Goal: Navigation & Orientation: Find specific page/section

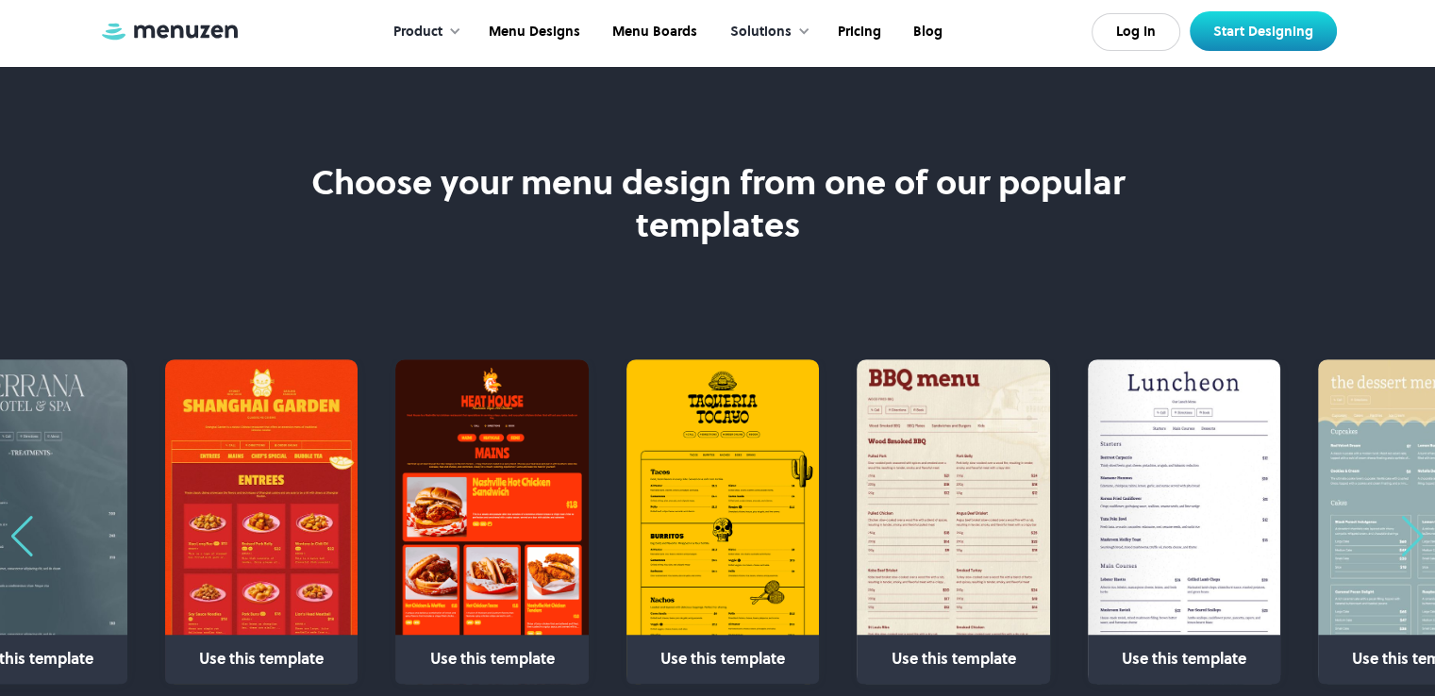
scroll to position [1100, 0]
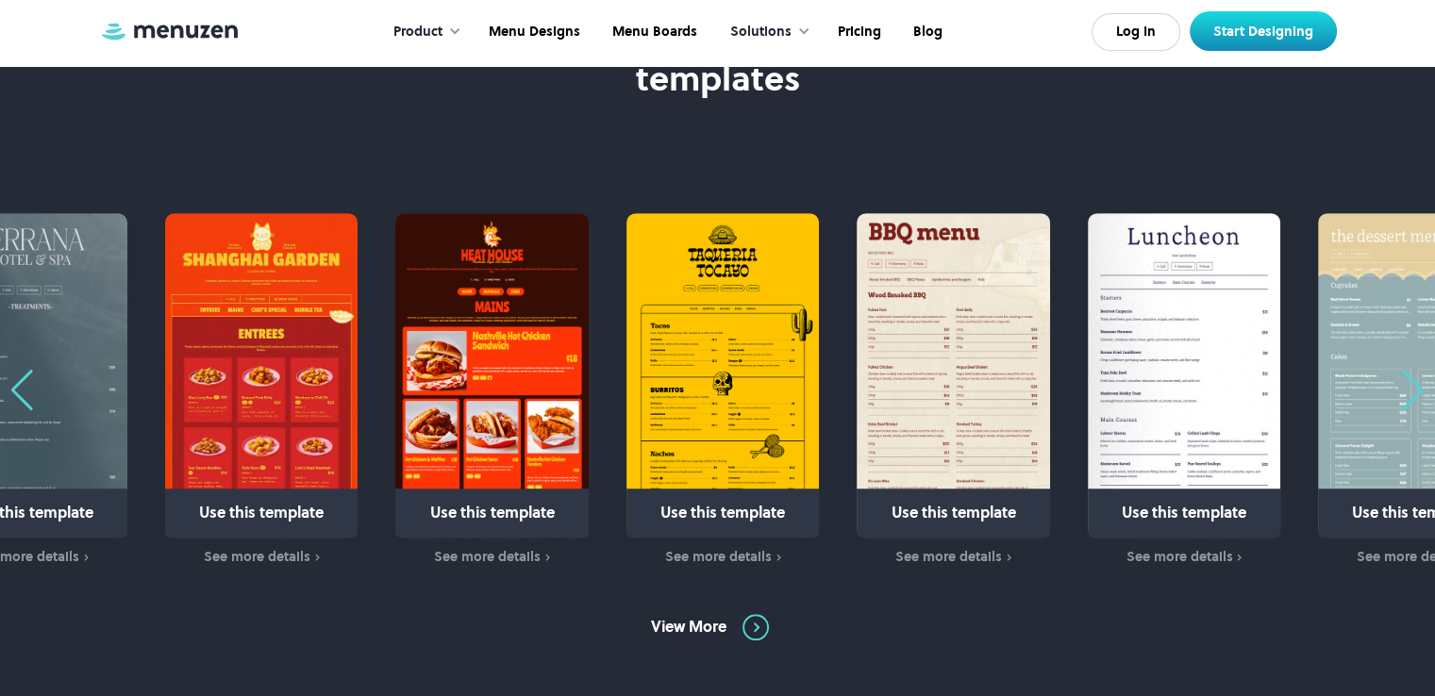
click at [20, 390] on div "Previous slide" at bounding box center [21, 390] width 25 height 41
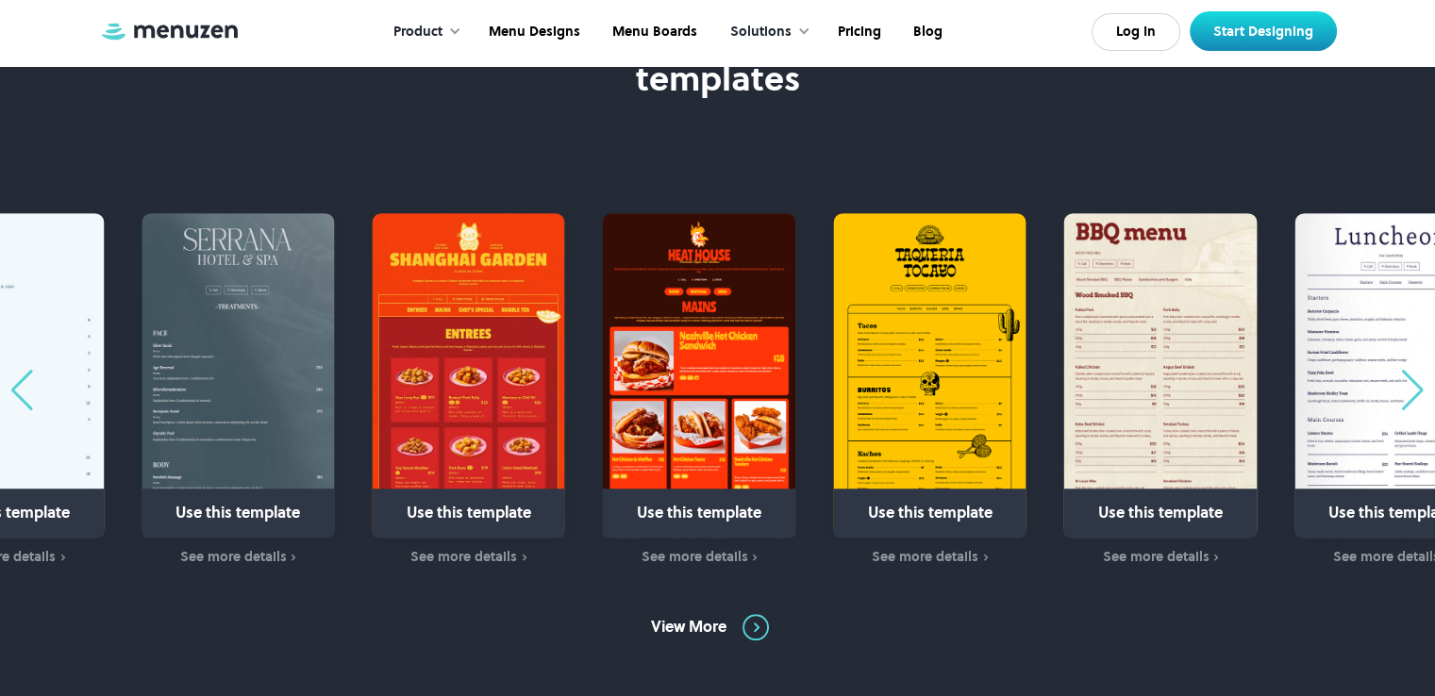
click at [20, 390] on div "Previous slide" at bounding box center [21, 390] width 25 height 41
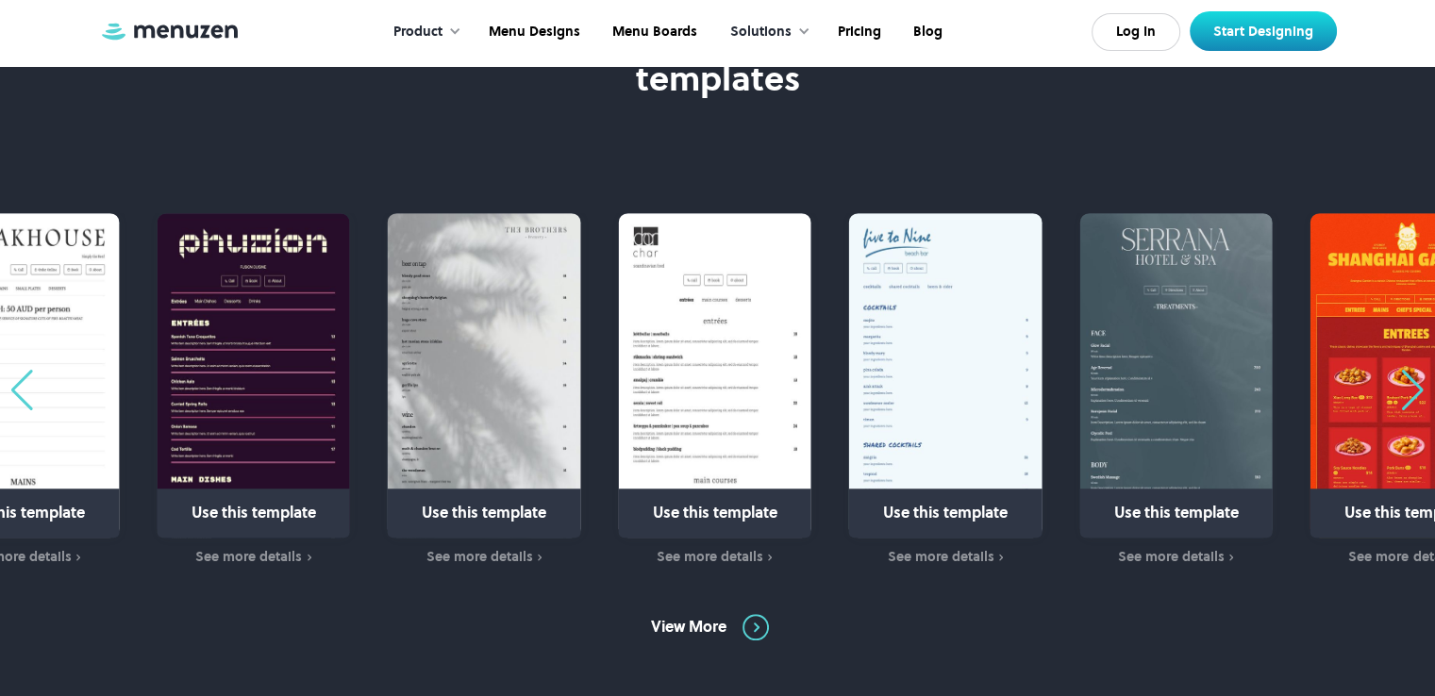
click at [20, 390] on div "Previous slide" at bounding box center [21, 390] width 25 height 41
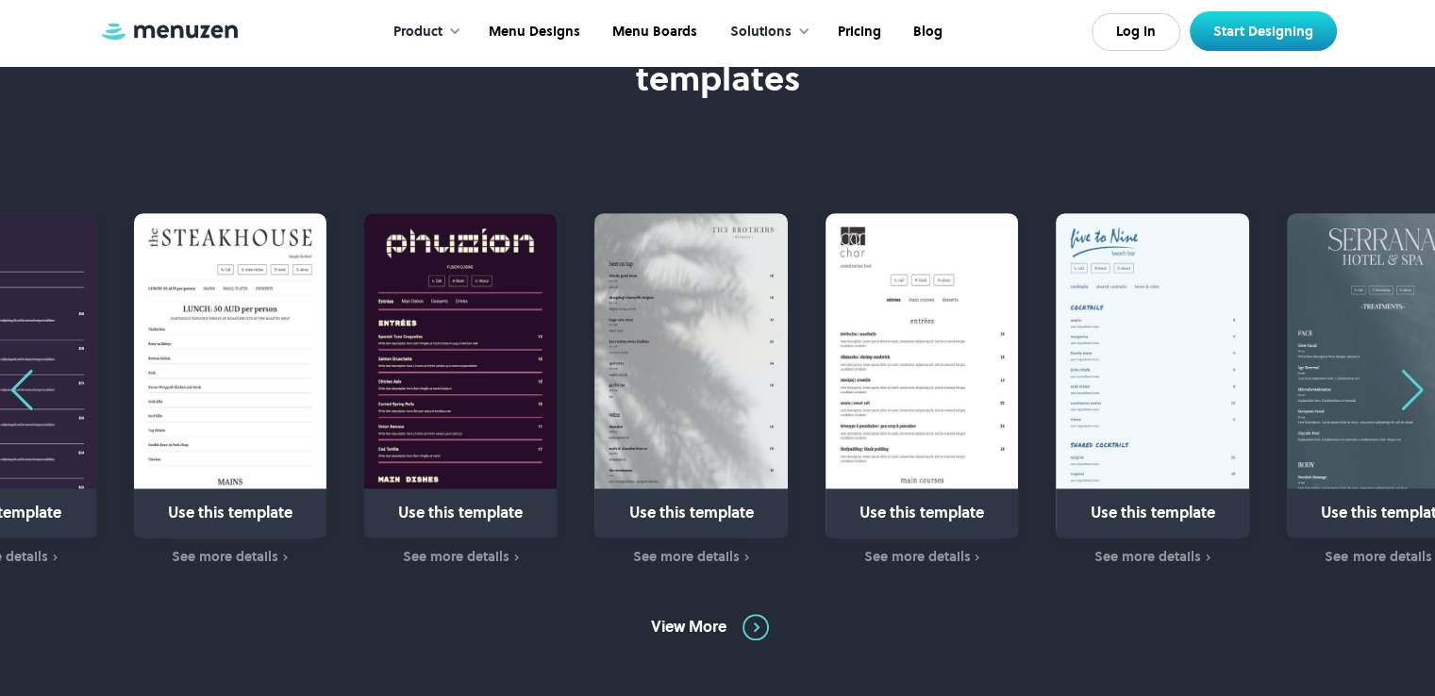
click at [20, 390] on div "Previous slide" at bounding box center [21, 390] width 25 height 41
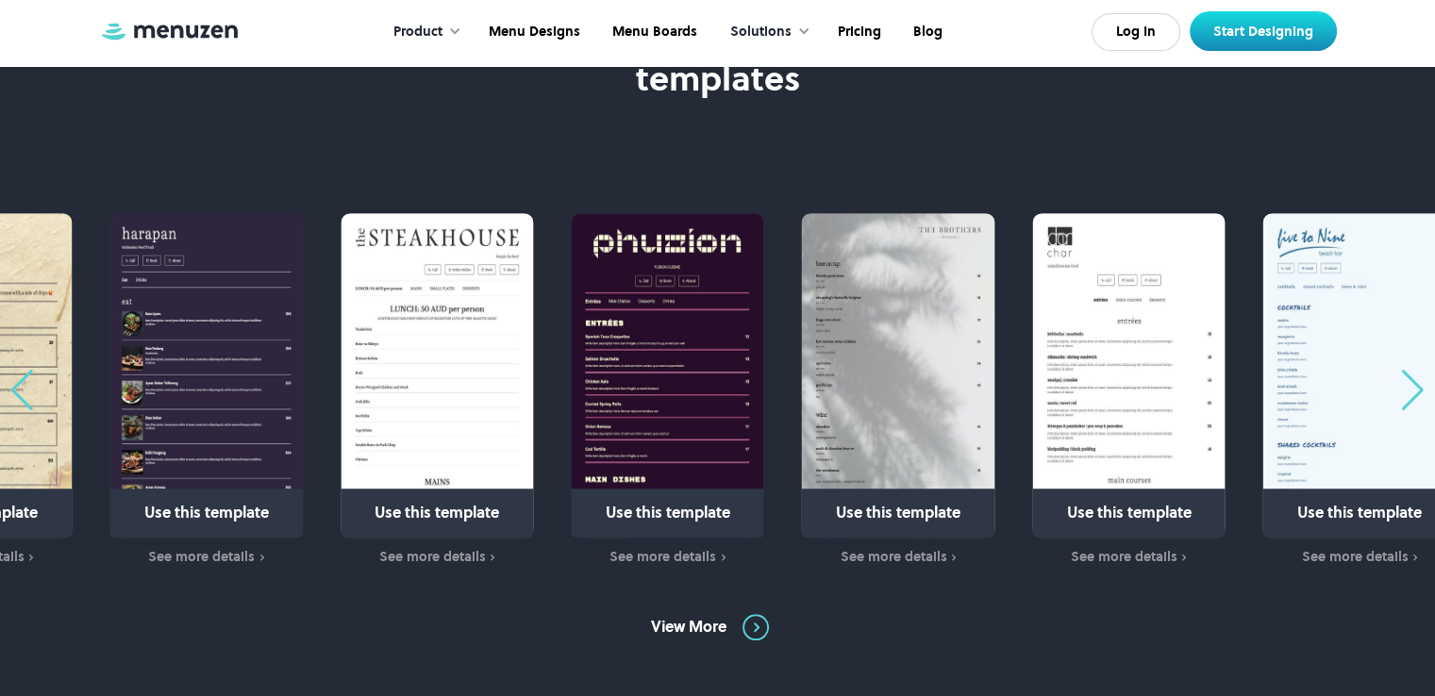
click at [20, 390] on div "Previous slide" at bounding box center [21, 390] width 25 height 41
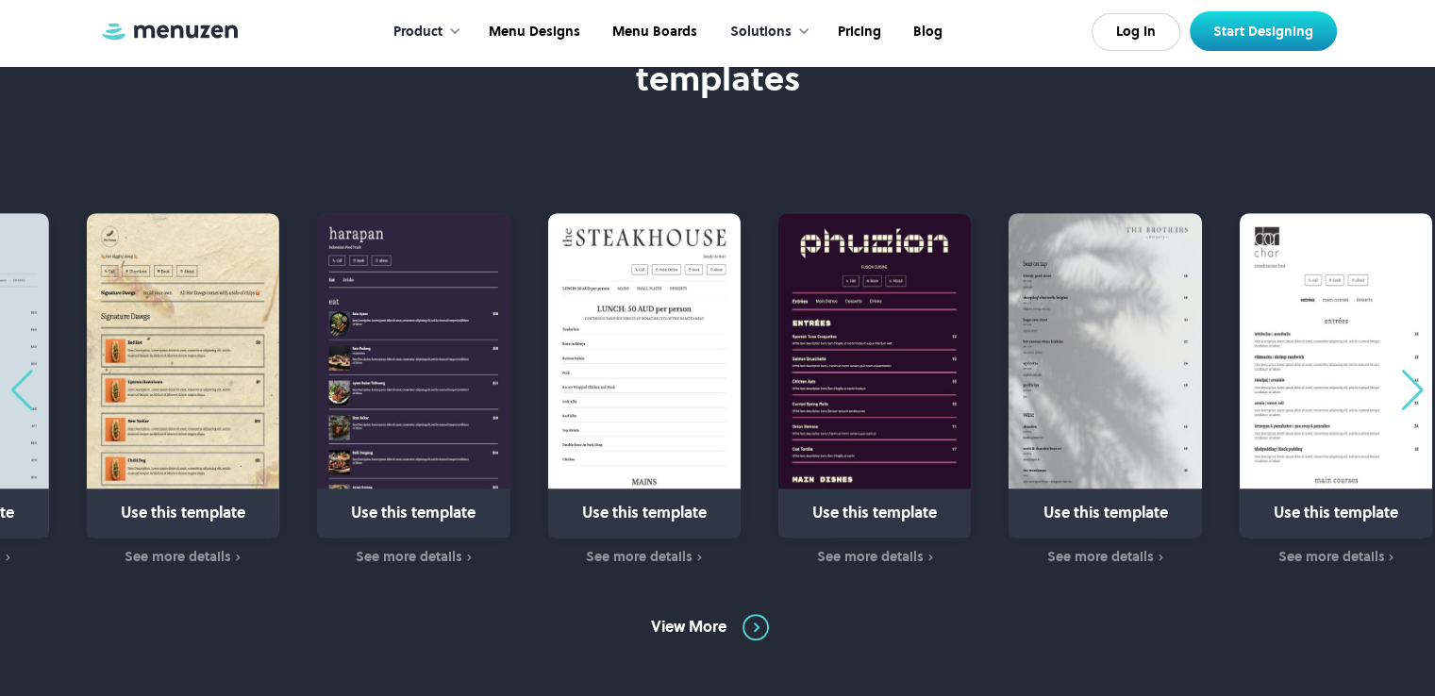
click at [20, 390] on div "Previous slide" at bounding box center [21, 390] width 25 height 41
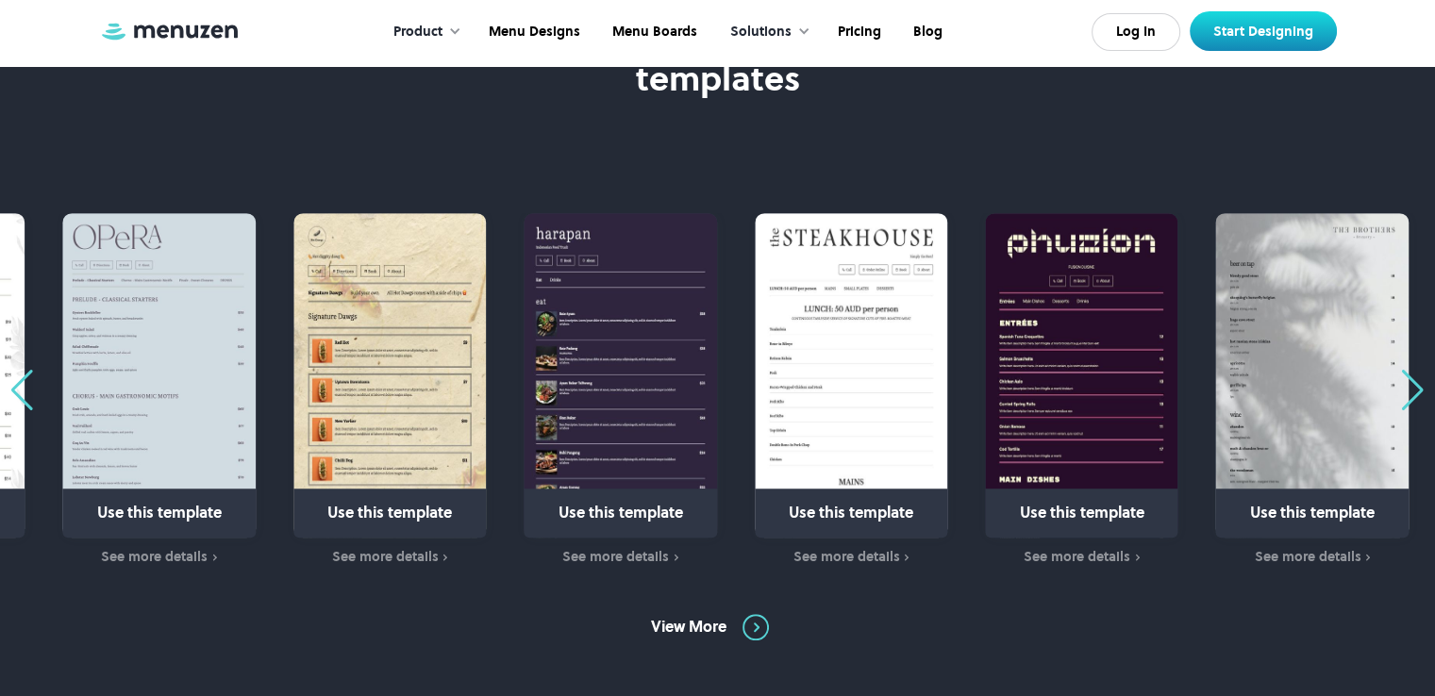
click at [20, 390] on div "Previous slide" at bounding box center [21, 390] width 25 height 41
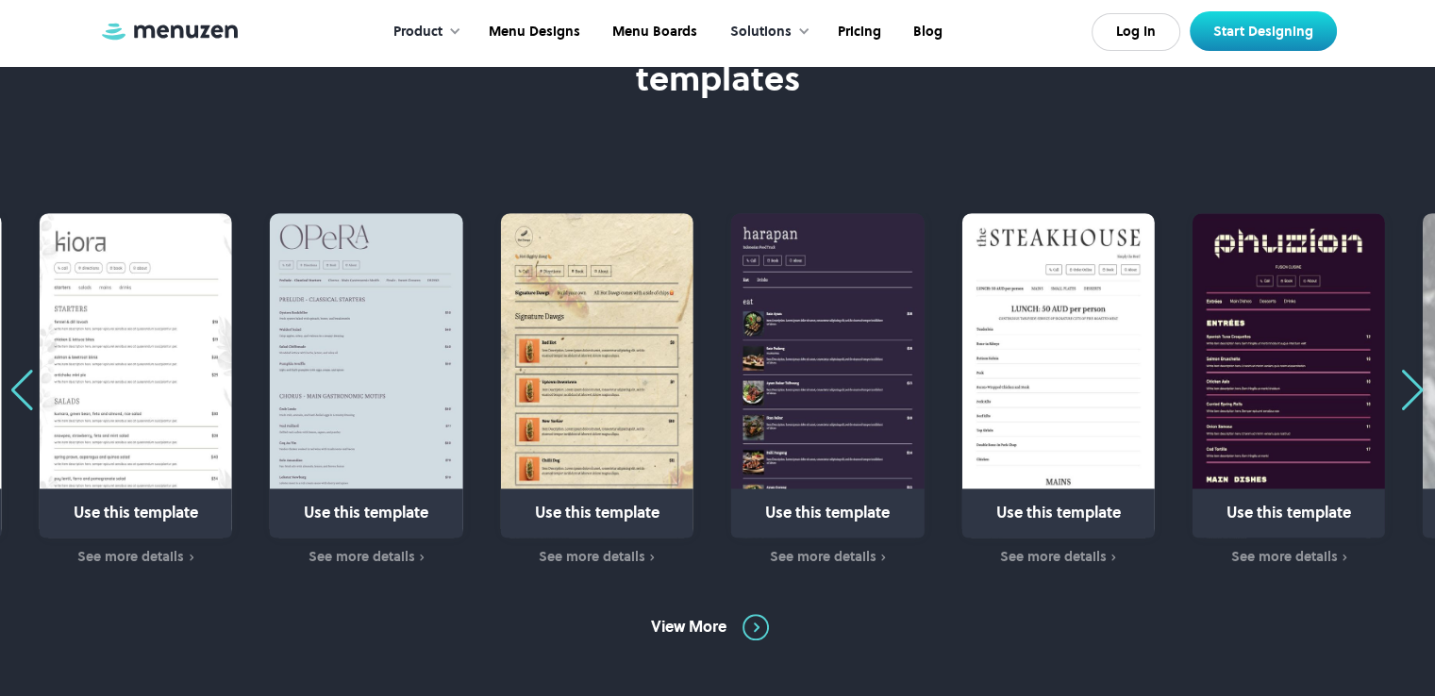
click at [20, 390] on div "Previous slide" at bounding box center [21, 390] width 25 height 41
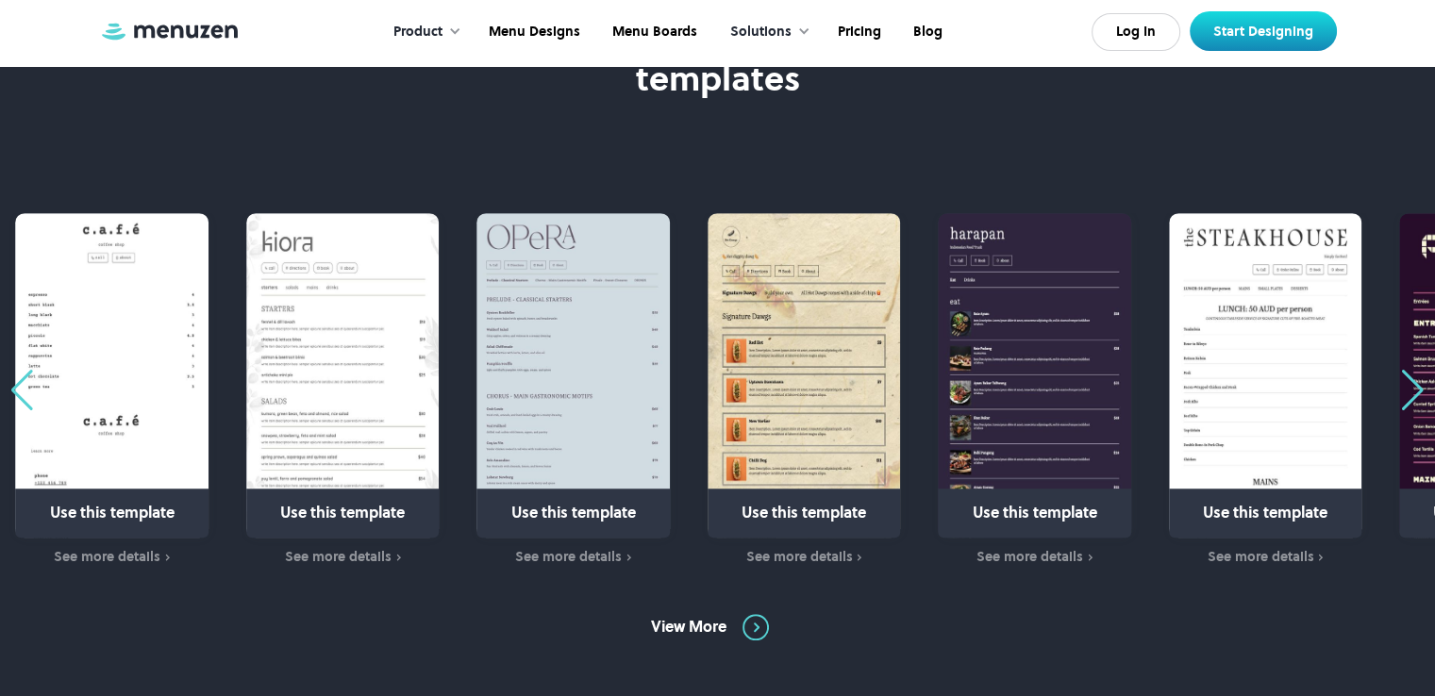
click at [20, 390] on div "Previous slide" at bounding box center [21, 390] width 25 height 41
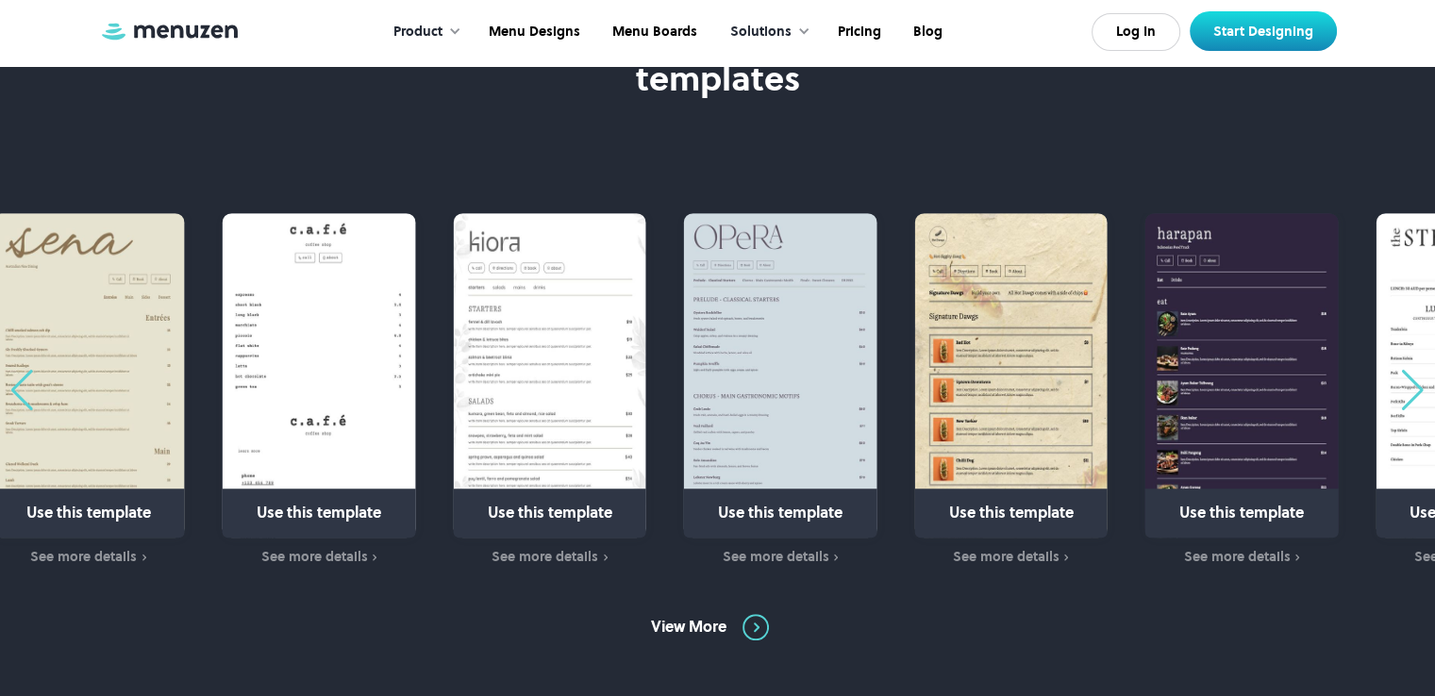
click at [20, 390] on div "Previous slide" at bounding box center [21, 390] width 25 height 41
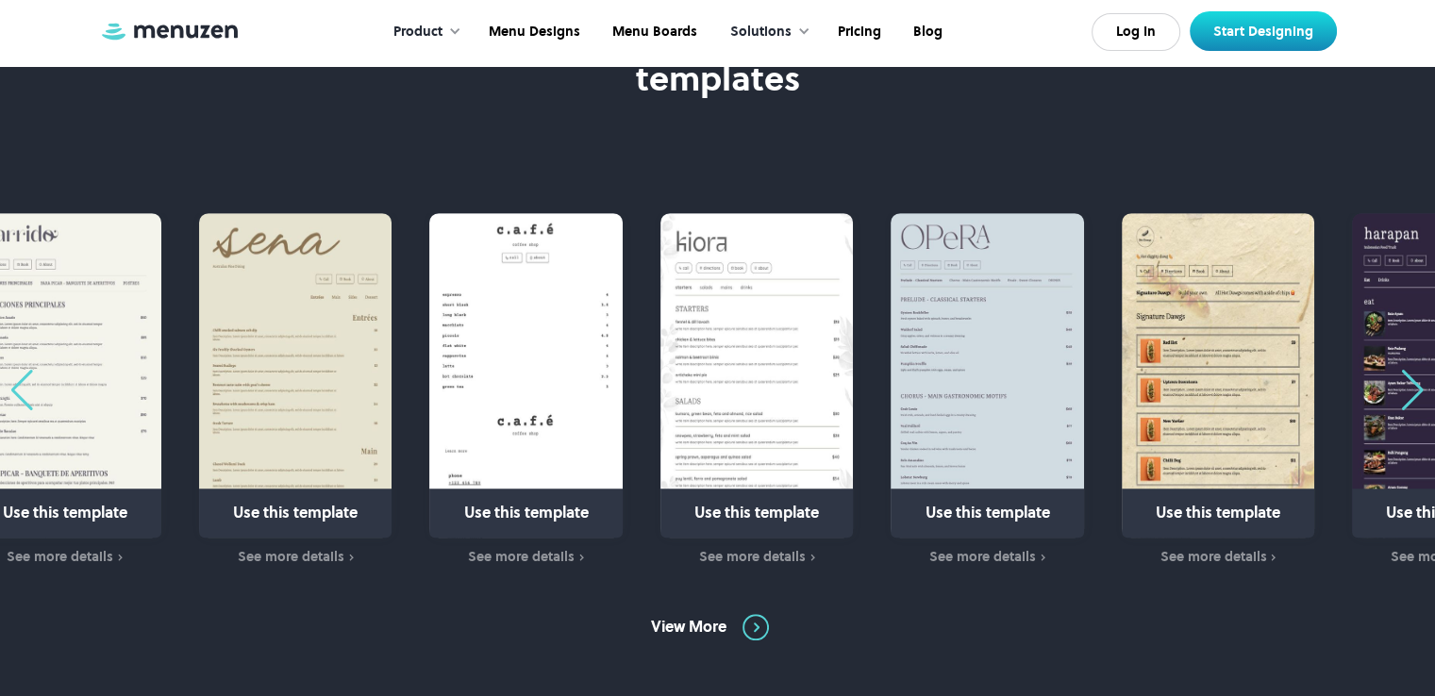
click at [20, 390] on div "Previous slide" at bounding box center [21, 390] width 25 height 41
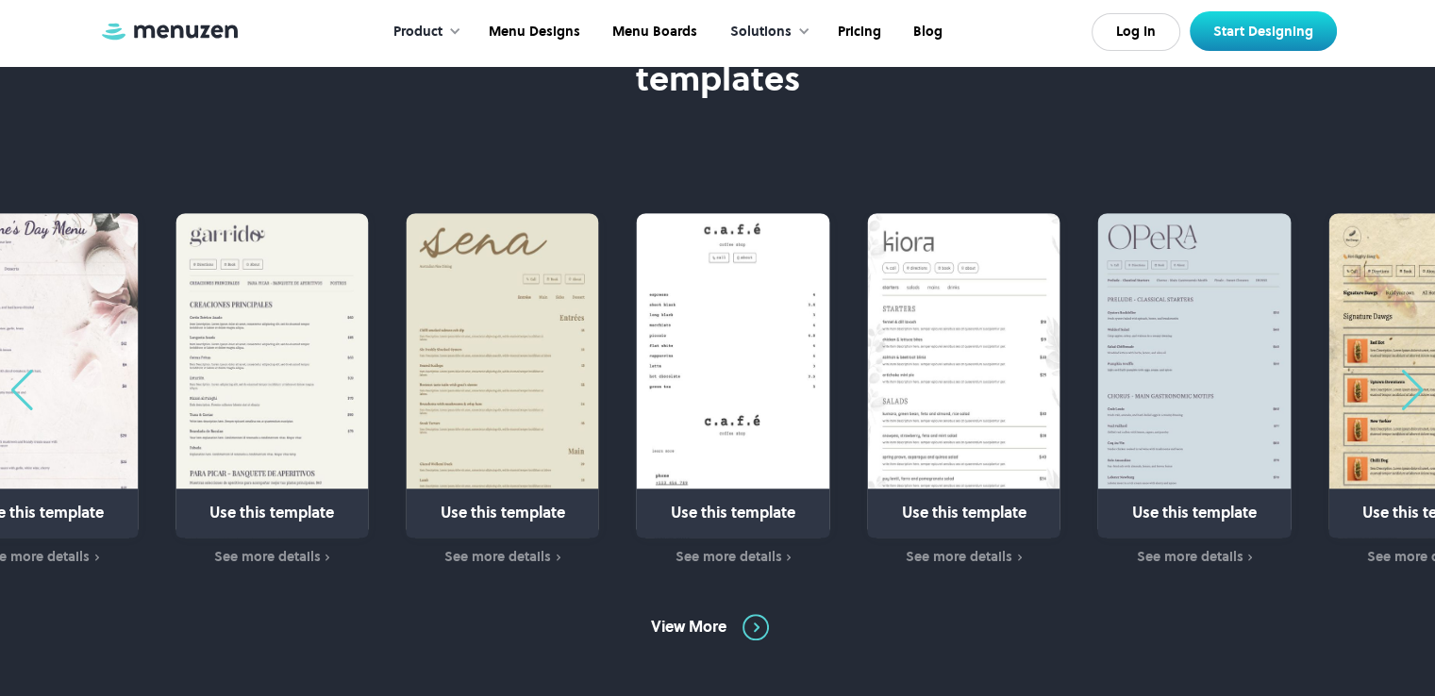
click at [20, 390] on div "Previous slide" at bounding box center [21, 390] width 25 height 41
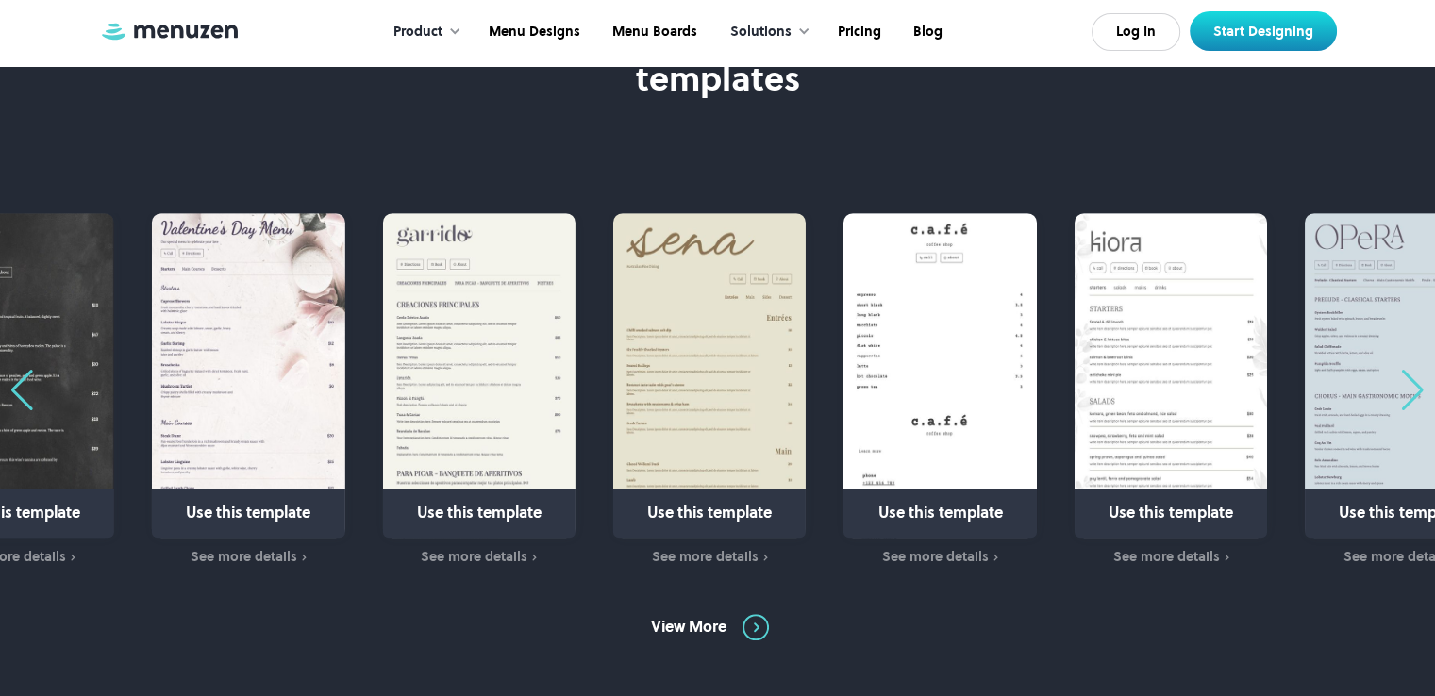
click at [20, 390] on div "Previous slide" at bounding box center [21, 390] width 25 height 41
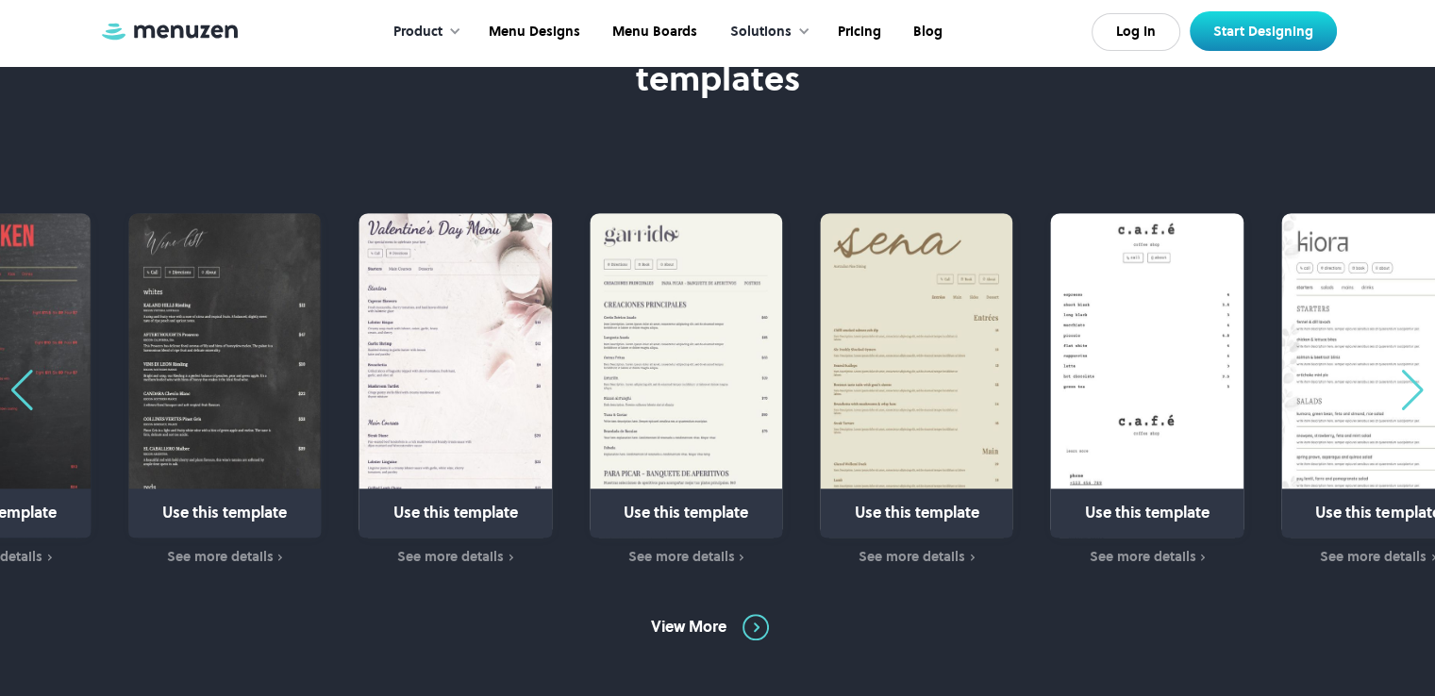
click at [20, 390] on div "Previous slide" at bounding box center [21, 390] width 25 height 41
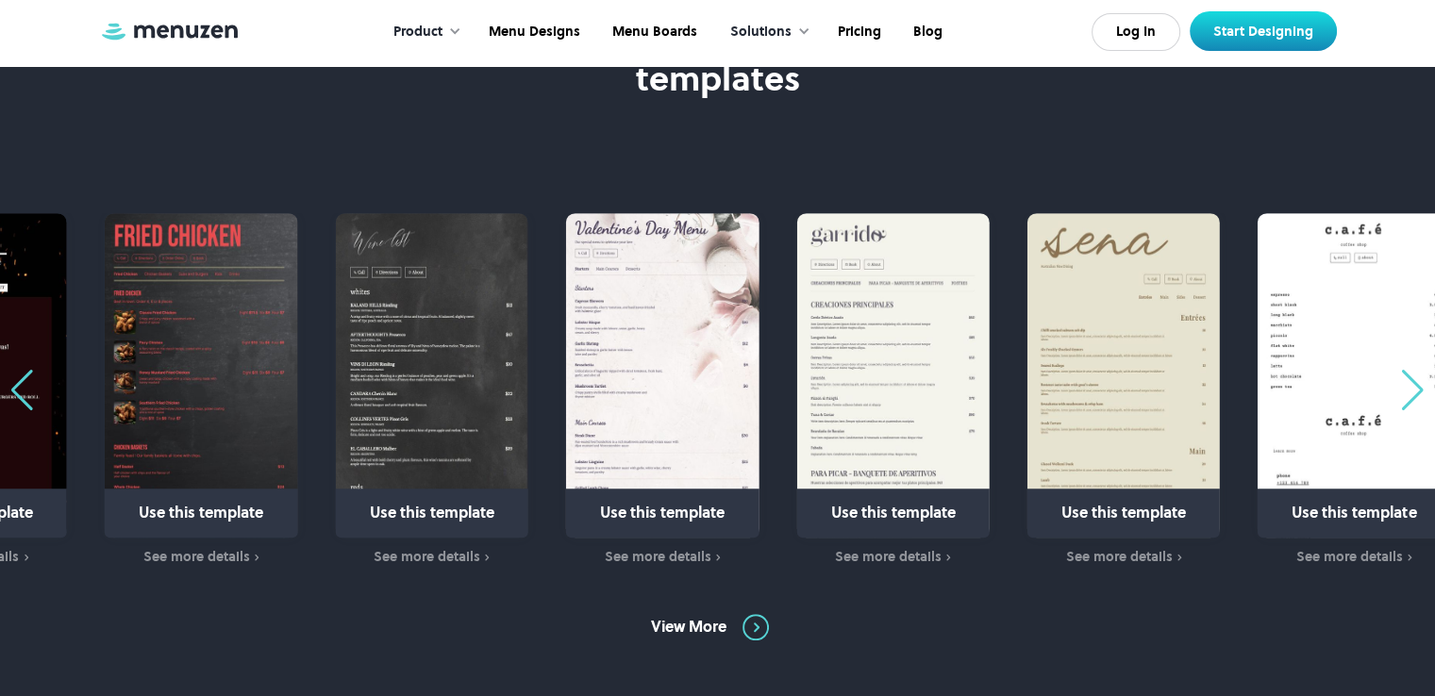
click at [20, 390] on div "Previous slide" at bounding box center [21, 390] width 25 height 41
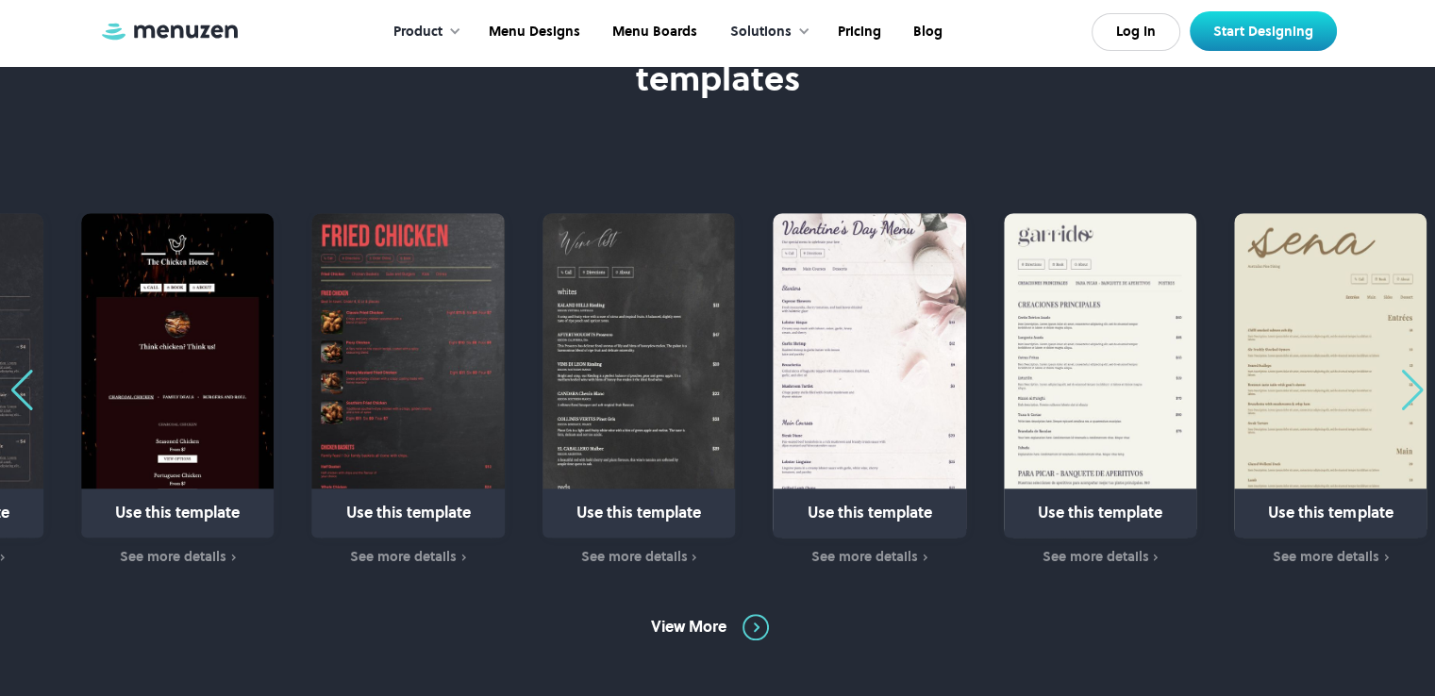
click at [20, 390] on div "Previous slide" at bounding box center [21, 390] width 25 height 41
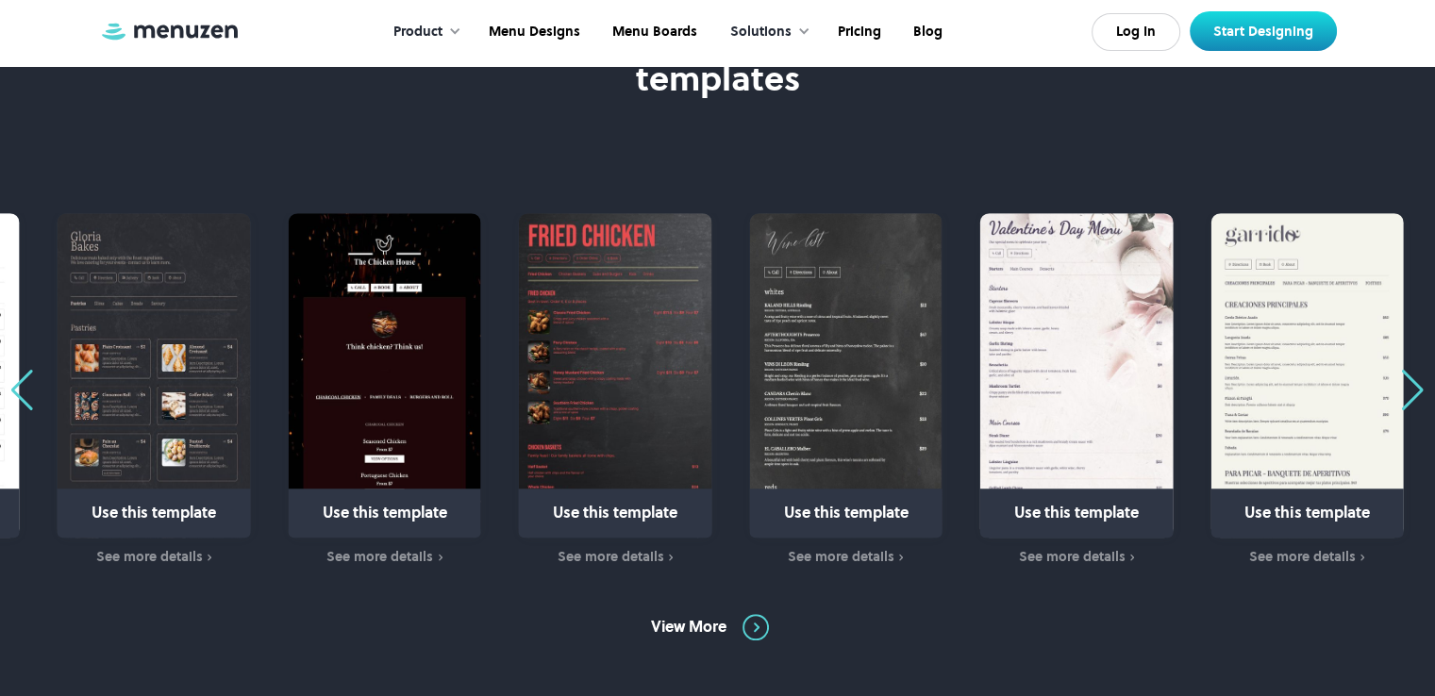
click at [20, 390] on div "Previous slide" at bounding box center [21, 390] width 25 height 41
